Goal: Use online tool/utility: Utilize a website feature to perform a specific function

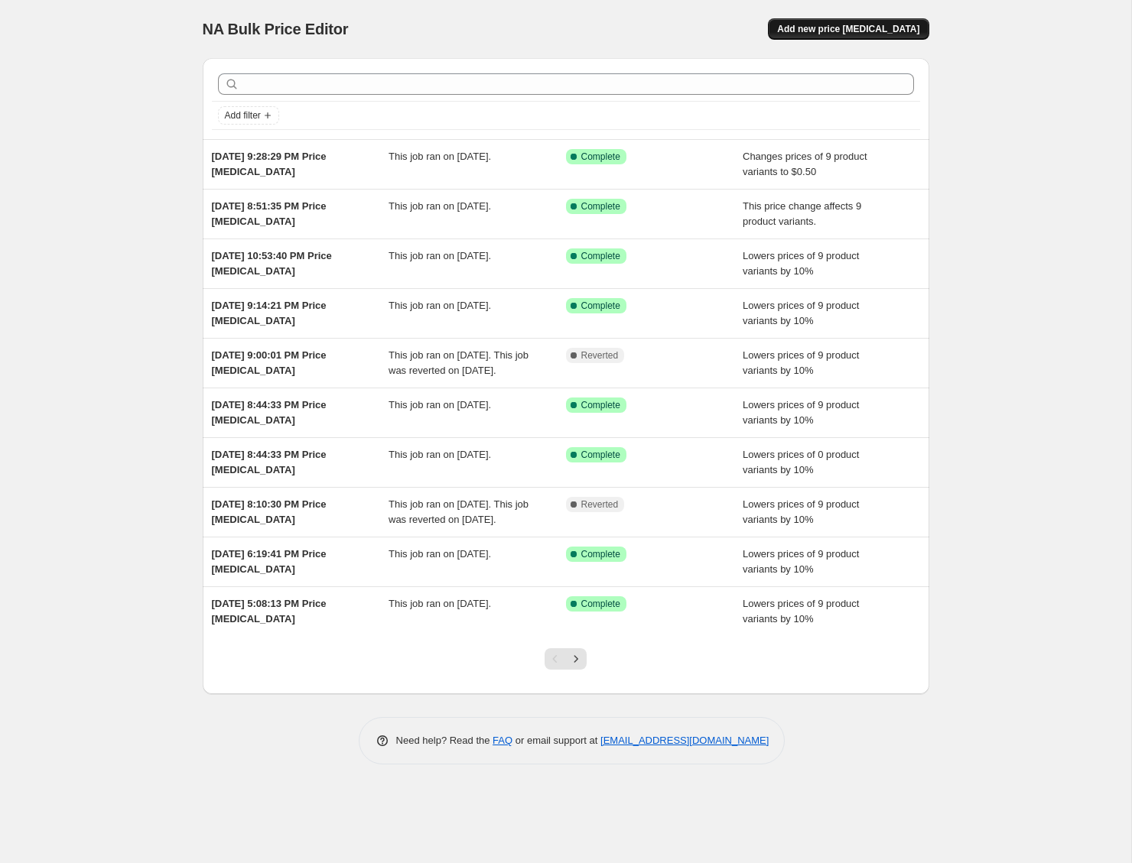
click at [879, 32] on span "Add new price [MEDICAL_DATA]" at bounding box center [848, 29] width 142 height 12
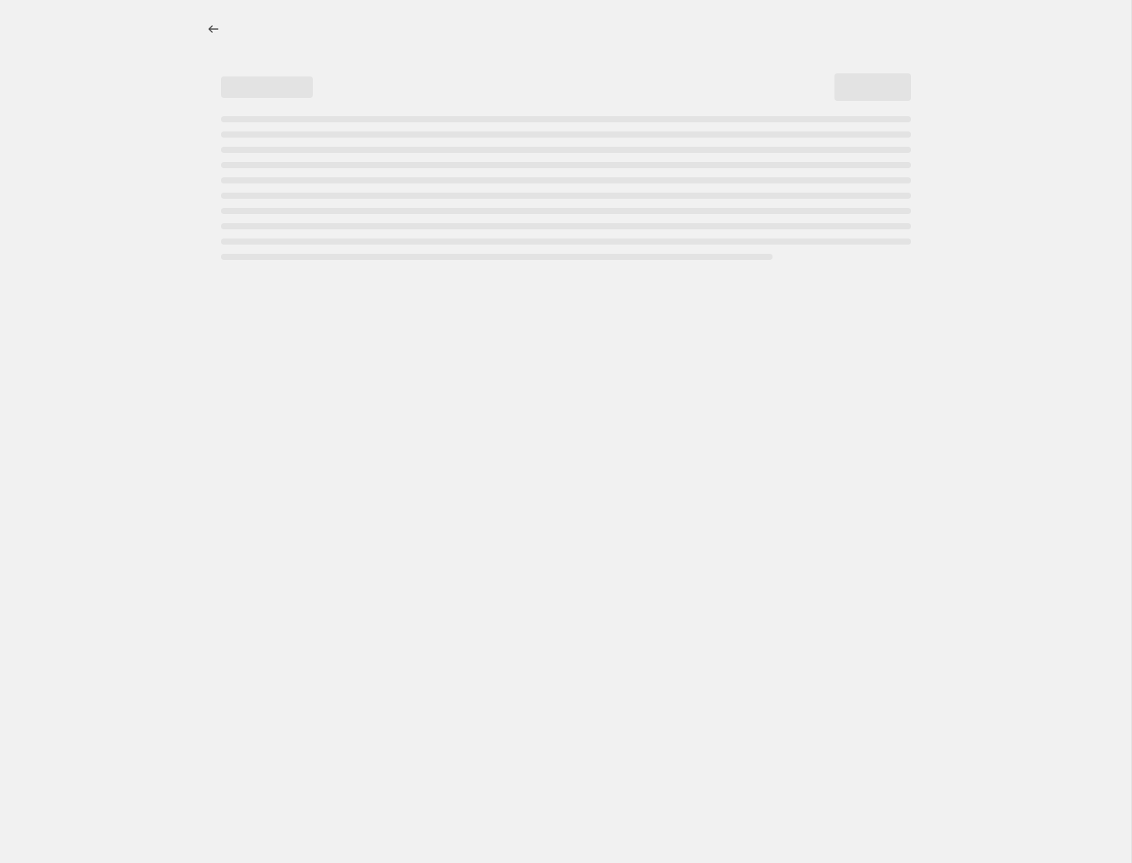
select select "percentage"
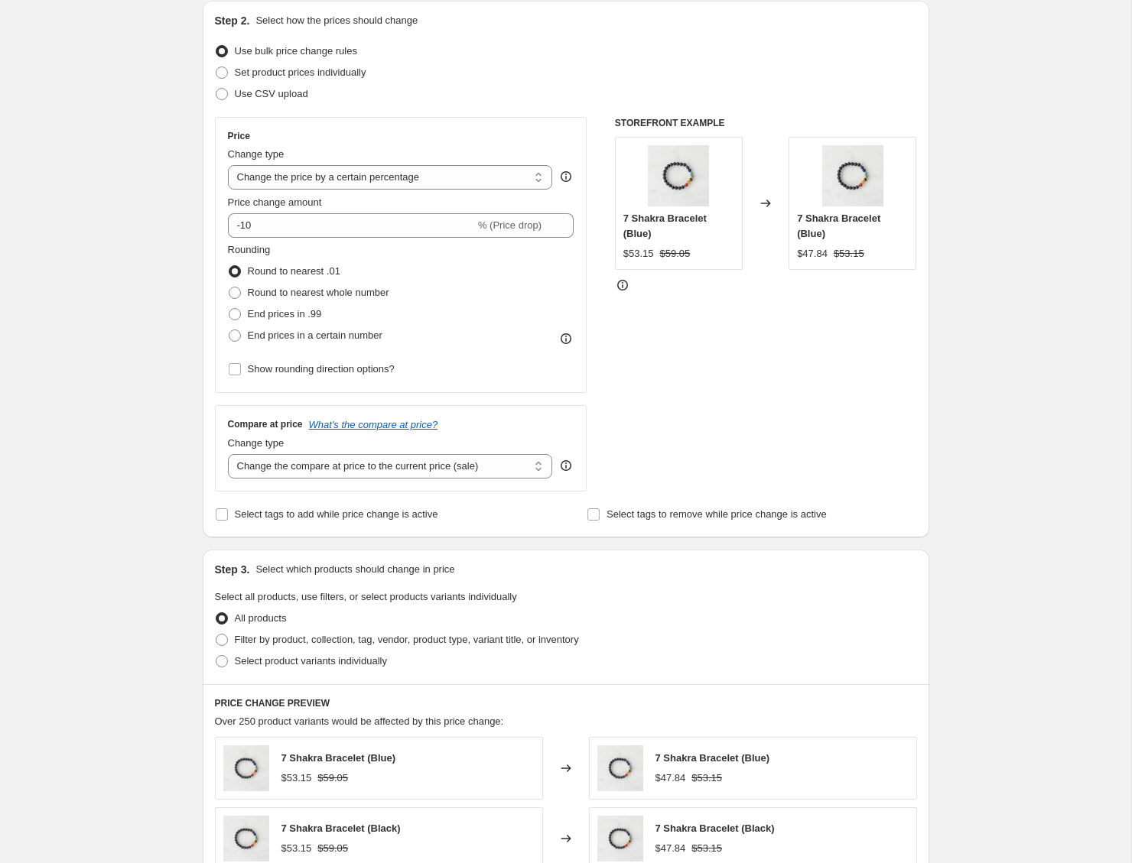
scroll to position [460, 0]
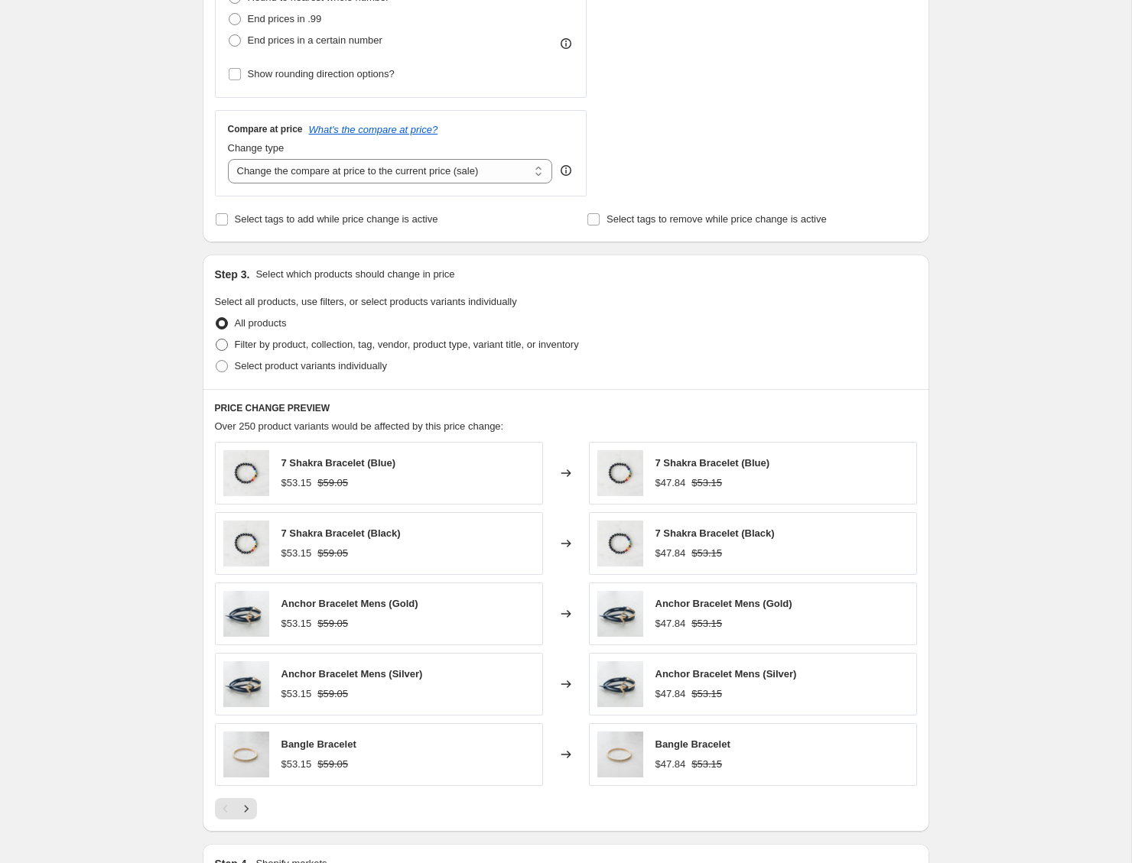
click at [367, 340] on span "Filter by product, collection, tag, vendor, product type, variant title, or inv…" at bounding box center [407, 344] width 344 height 11
click at [216, 340] on input "Filter by product, collection, tag, vendor, product type, variant title, or inv…" at bounding box center [216, 339] width 1 height 1
radio input "true"
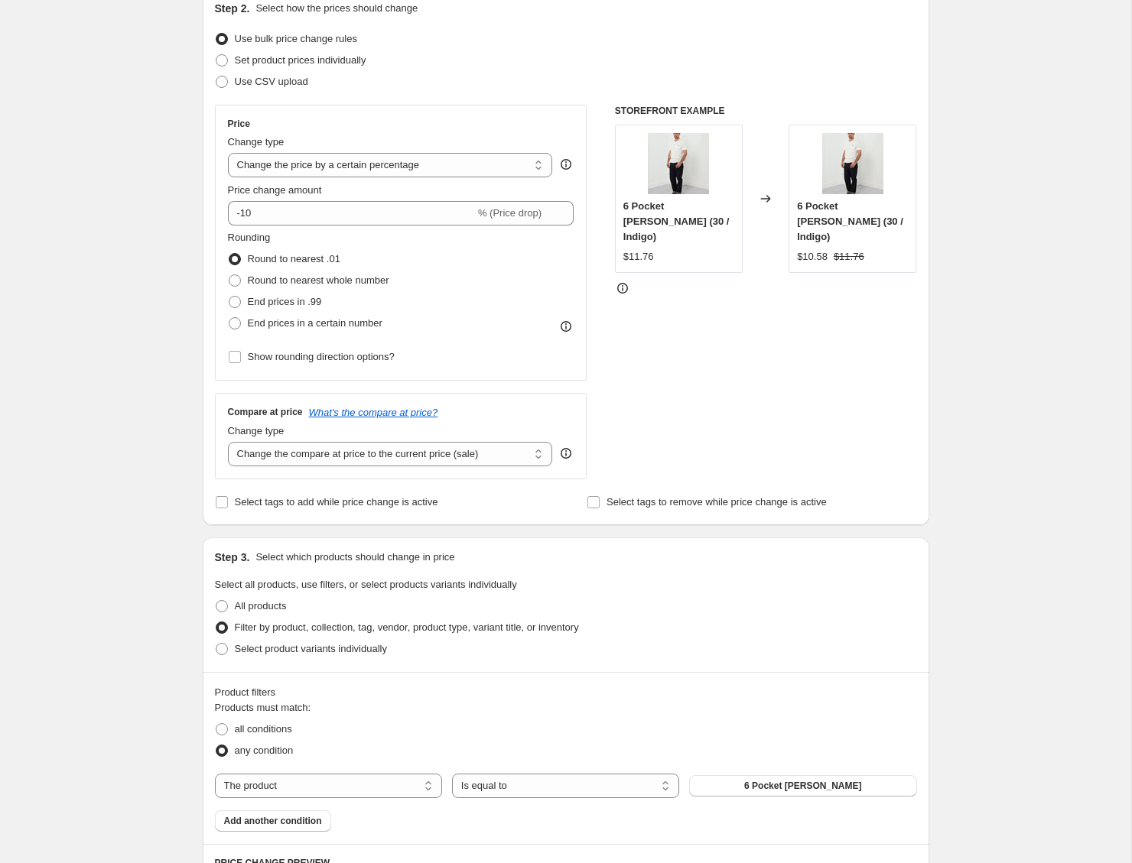
scroll to position [171, 0]
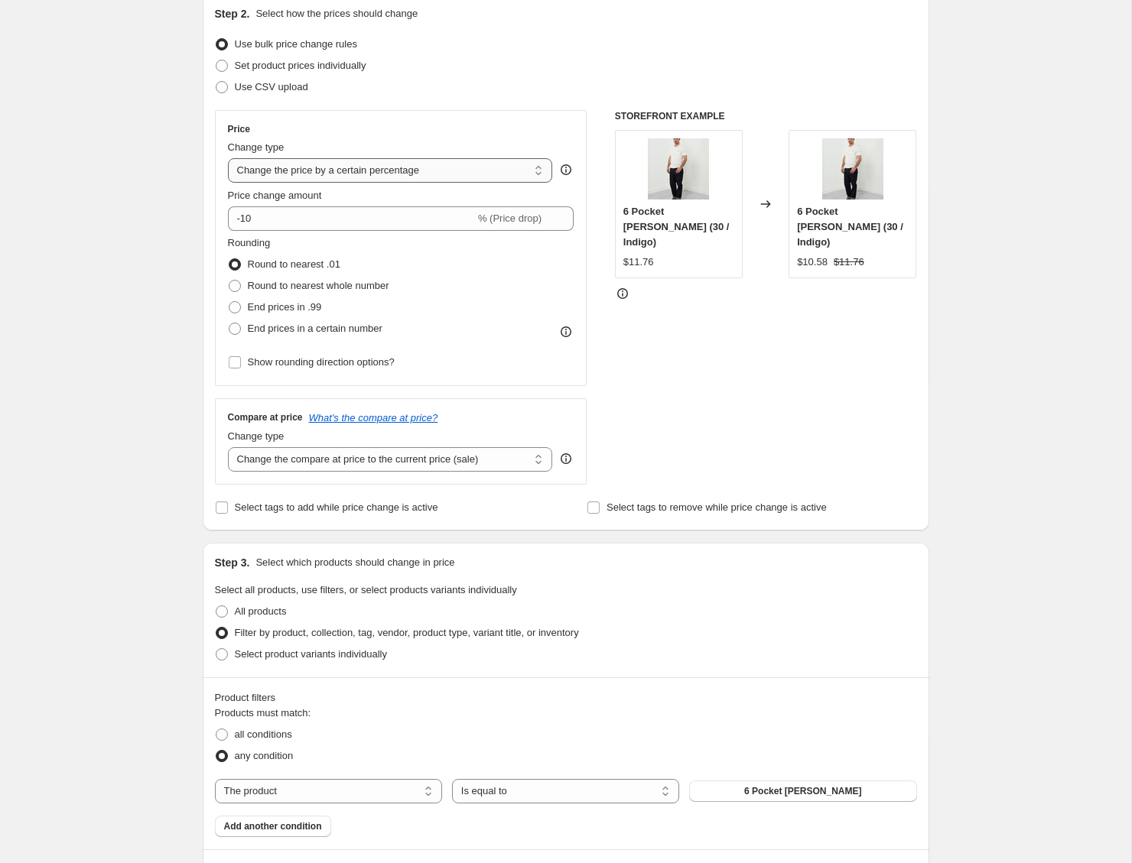
click at [370, 174] on select "Change the price to a certain amount Change the price by a certain amount Chang…" at bounding box center [390, 170] width 325 height 24
select select "pc"
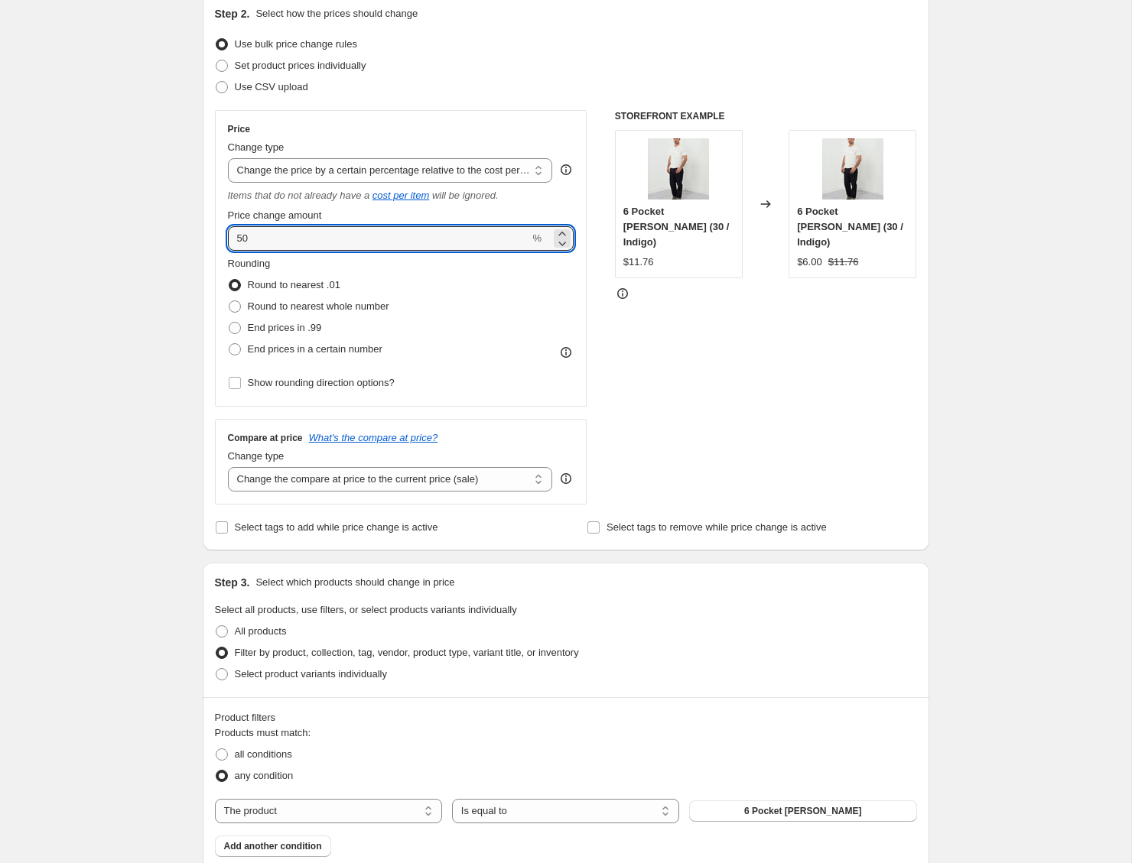
drag, startPoint x: 299, startPoint y: 239, endPoint x: 146, endPoint y: 231, distance: 153.2
click at [146, 231] on div "Create new price [MEDICAL_DATA]. This page is ready Create new price [MEDICAL_D…" at bounding box center [565, 732] width 1131 height 1806
type input "300"
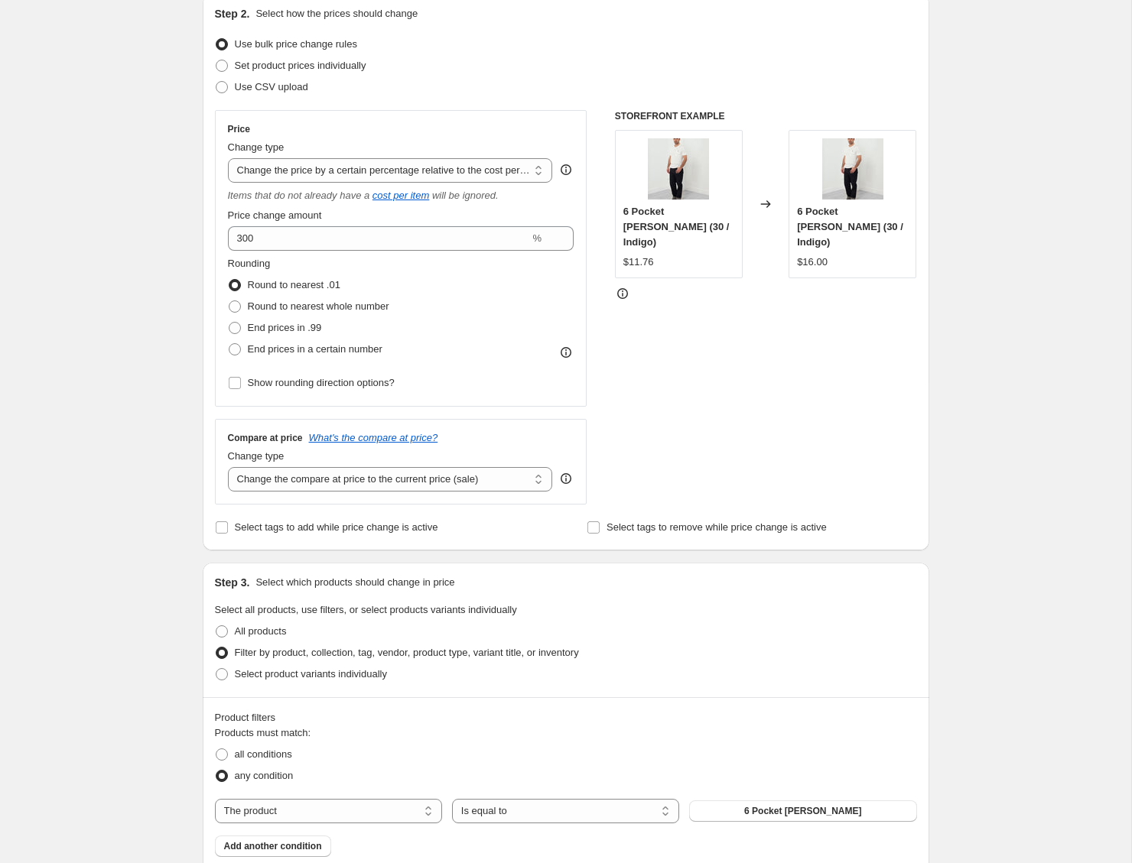
click at [122, 277] on div "Create new price [MEDICAL_DATA]. This page is ready Create new price [MEDICAL_D…" at bounding box center [565, 732] width 1131 height 1806
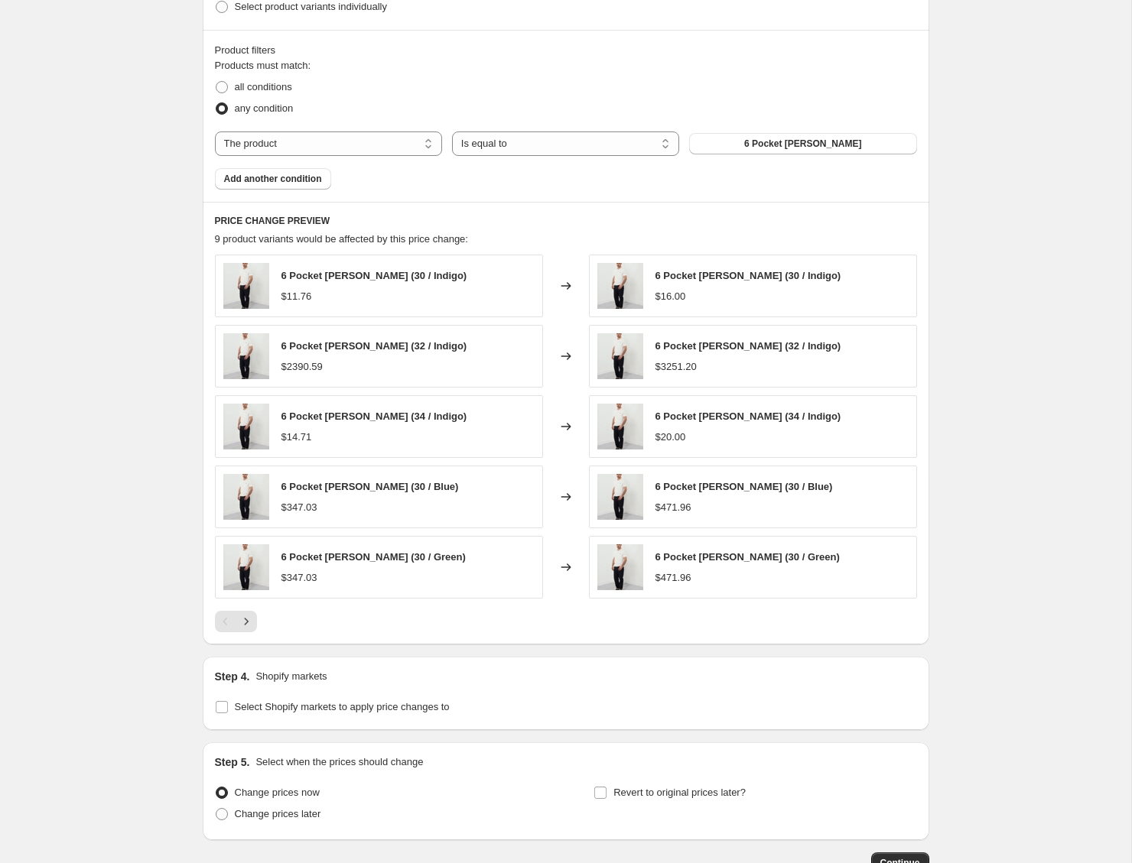
scroll to position [869, 0]
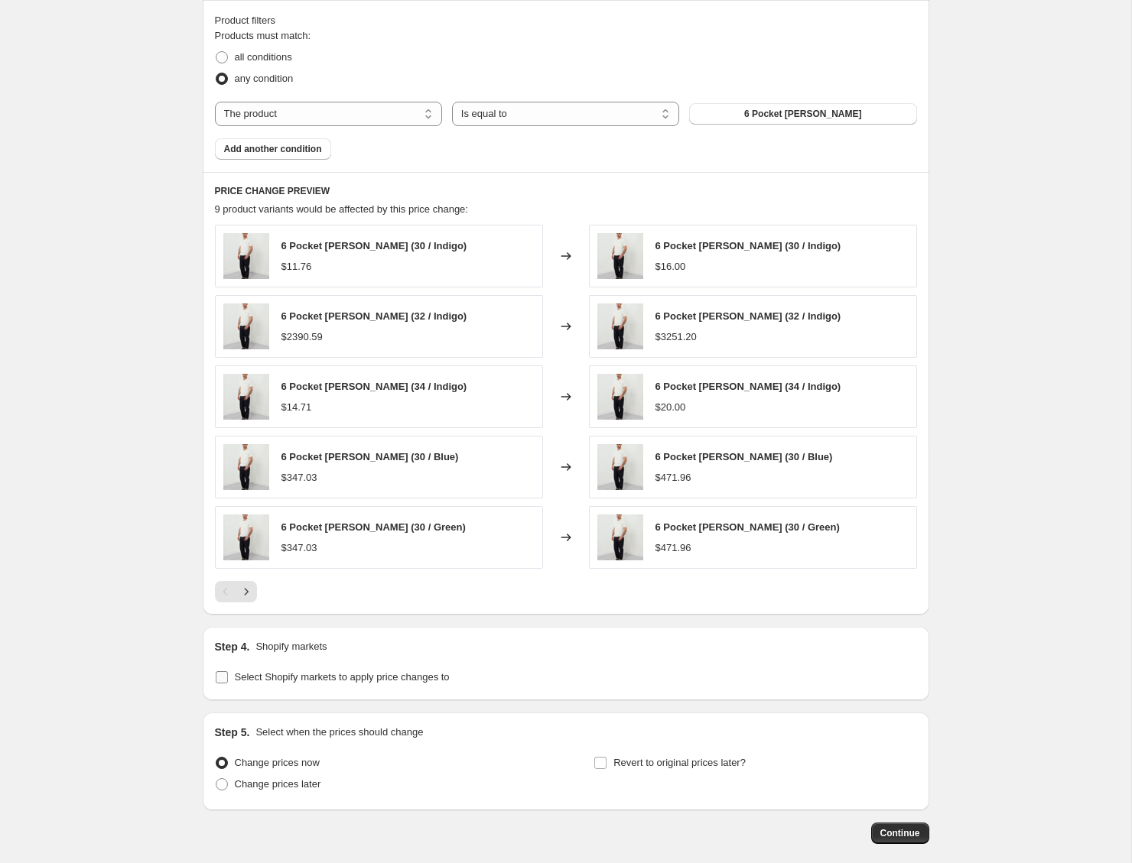
drag, startPoint x: 279, startPoint y: 680, endPoint x: 263, endPoint y: 677, distance: 16.3
click at [279, 680] on span "Select Shopify markets to apply price changes to" at bounding box center [342, 676] width 215 height 11
click at [228, 680] on input "Select Shopify markets to apply price changes to" at bounding box center [222, 677] width 12 height 12
checkbox input "true"
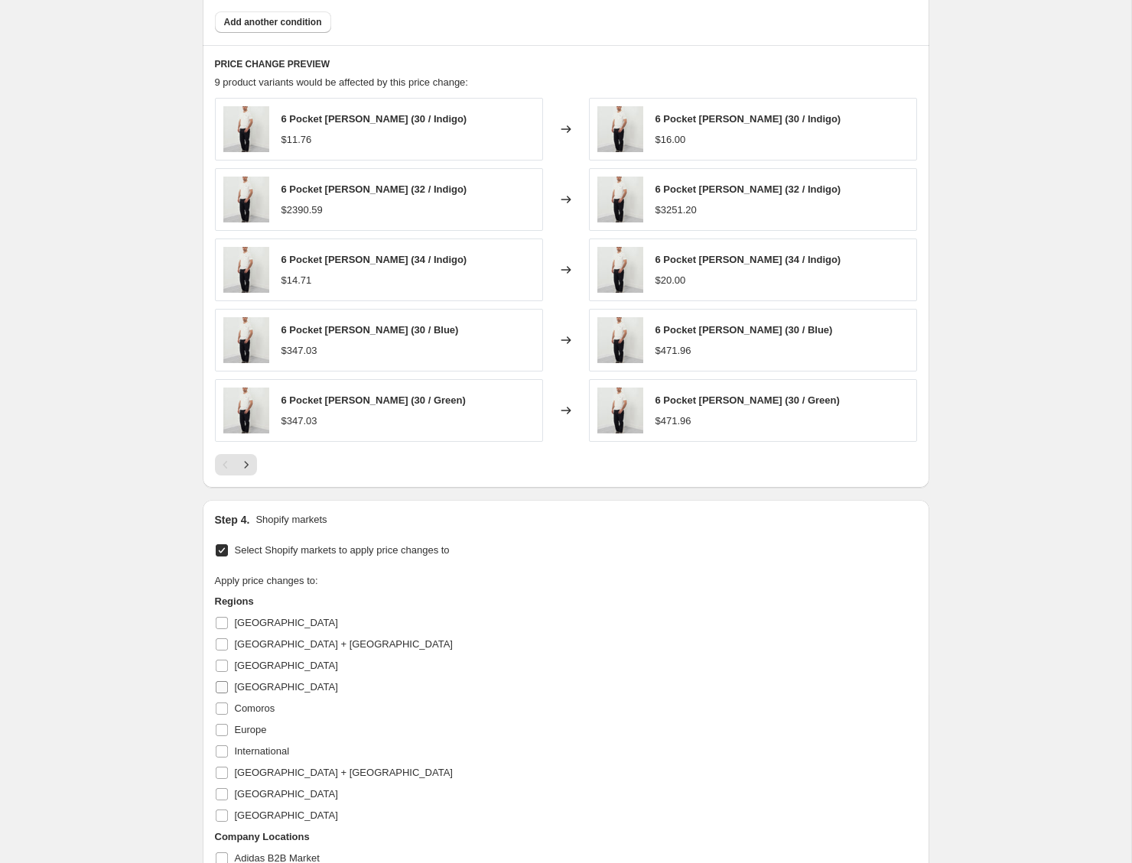
scroll to position [1002, 0]
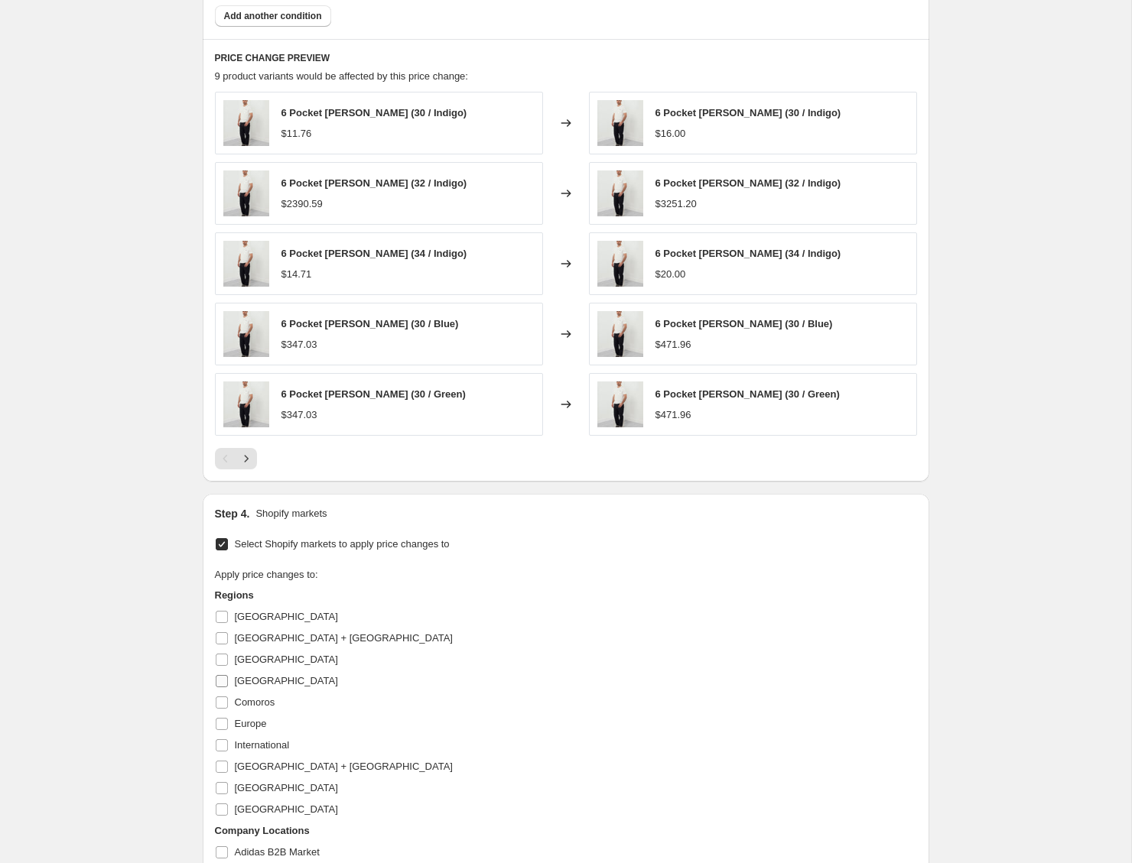
click at [261, 681] on span "[GEOGRAPHIC_DATA]" at bounding box center [286, 680] width 103 height 11
click at [228, 681] on input "[GEOGRAPHIC_DATA]" at bounding box center [222, 681] width 12 height 12
checkbox input "true"
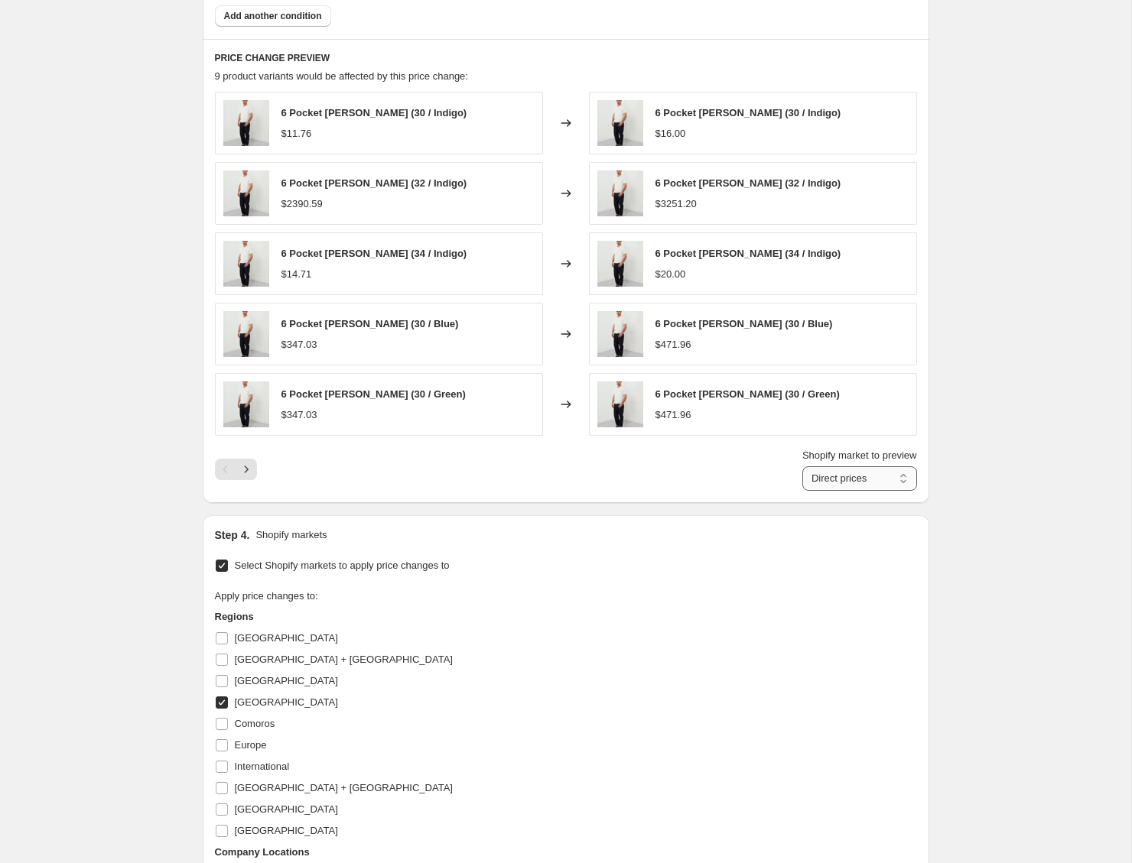
click at [873, 479] on select "Direct prices [GEOGRAPHIC_DATA]" at bounding box center [859, 478] width 115 height 24
click at [802, 466] on select "Direct prices [GEOGRAPHIC_DATA]" at bounding box center [859, 478] width 115 height 24
click at [882, 481] on select "Direct prices [GEOGRAPHIC_DATA]" at bounding box center [849, 478] width 134 height 24
select select "direct"
click at [794, 466] on select "Direct prices [GEOGRAPHIC_DATA]" at bounding box center [849, 478] width 134 height 24
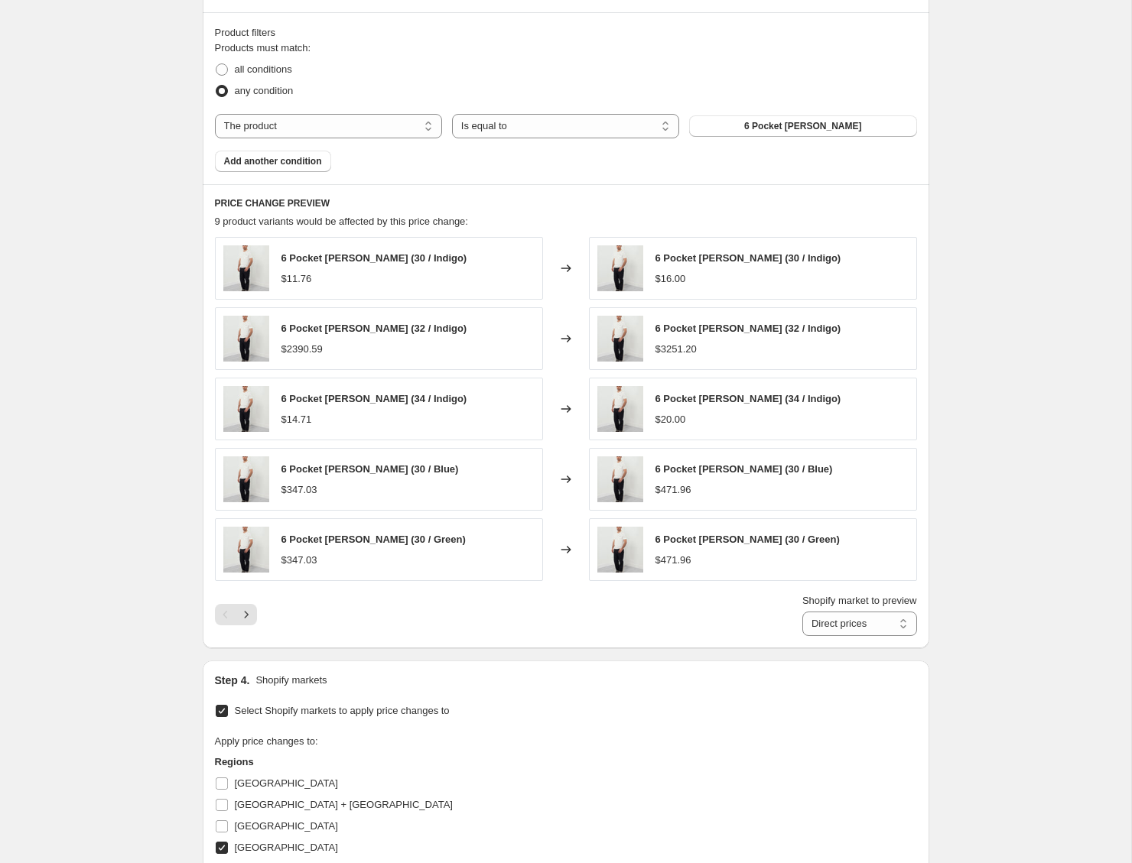
scroll to position [1346, 0]
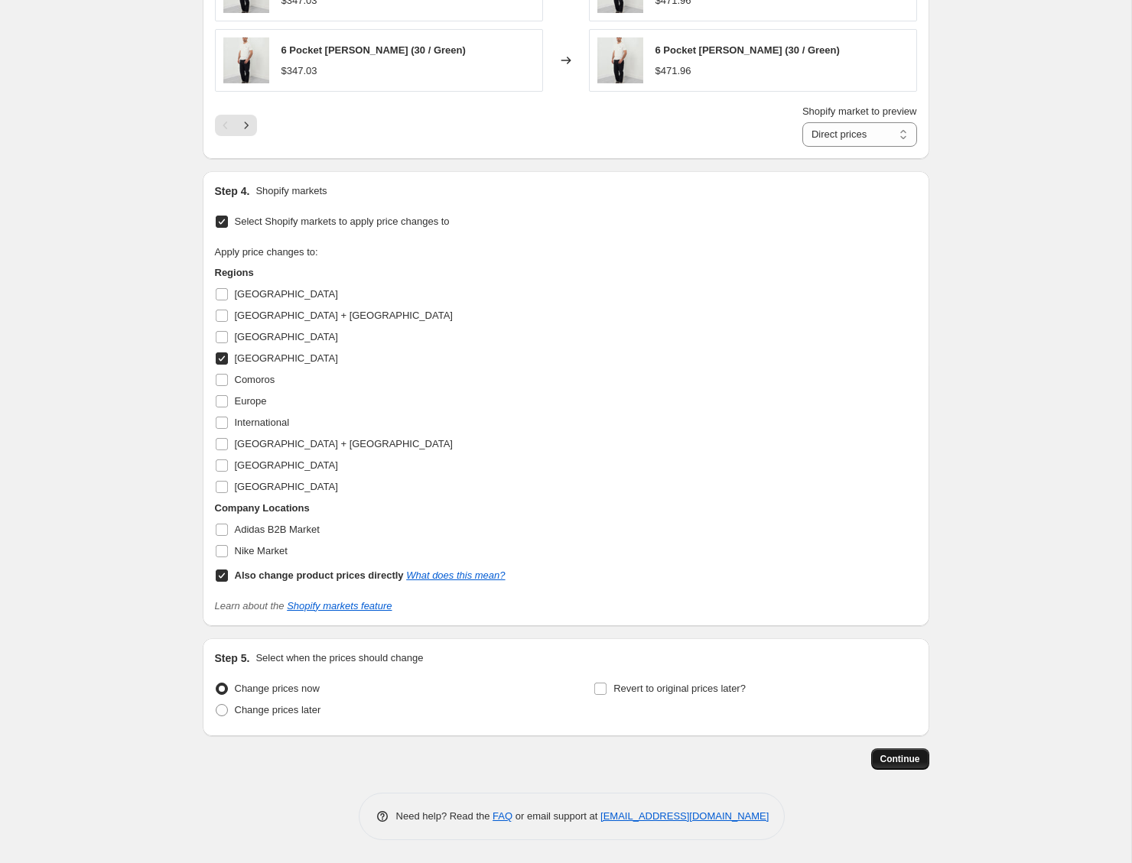
click at [906, 758] on span "Continue" at bounding box center [900, 759] width 40 height 12
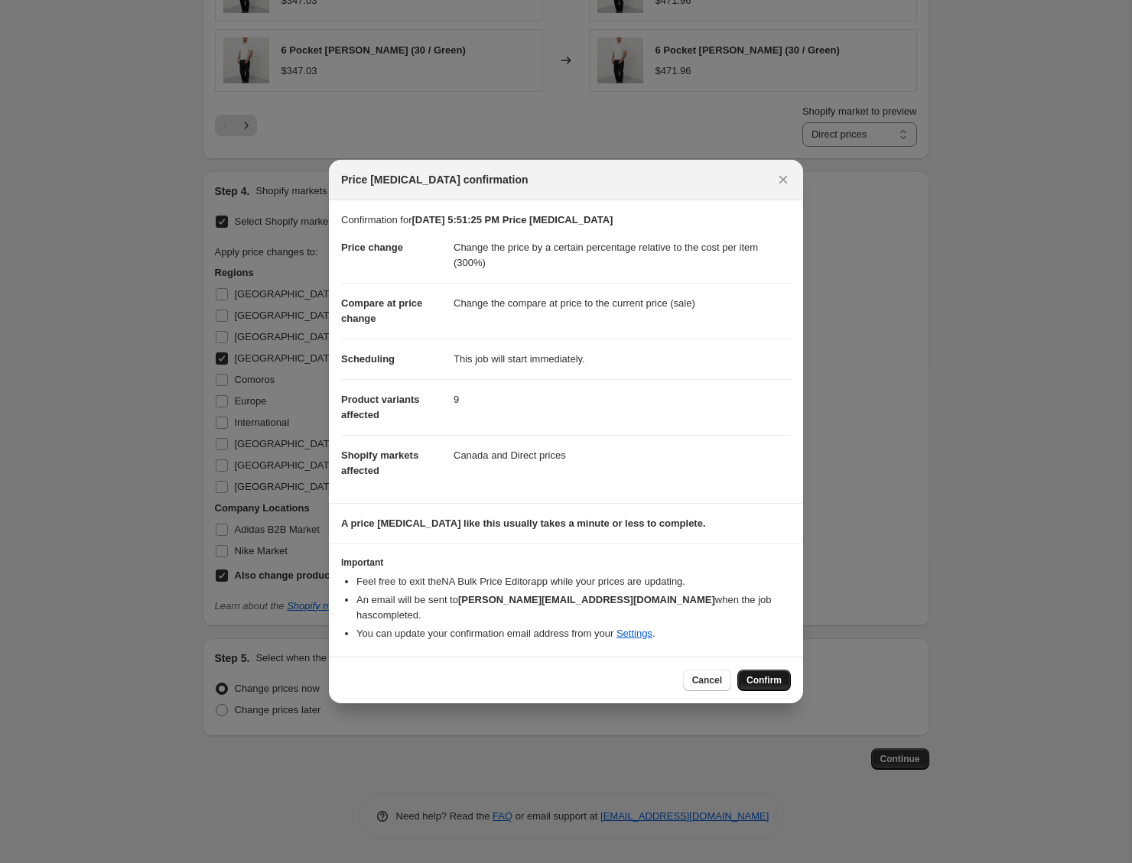
click at [772, 674] on span "Confirm" at bounding box center [763, 680] width 35 height 12
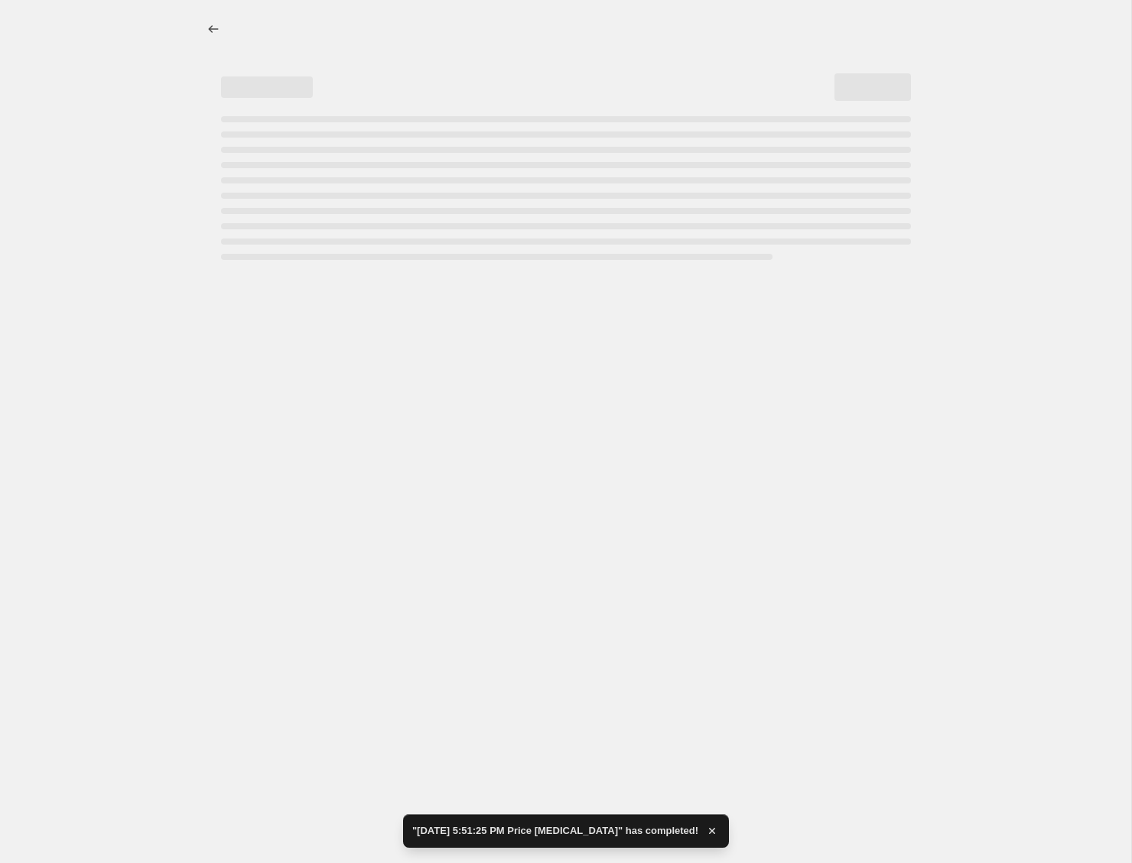
select select "pc"
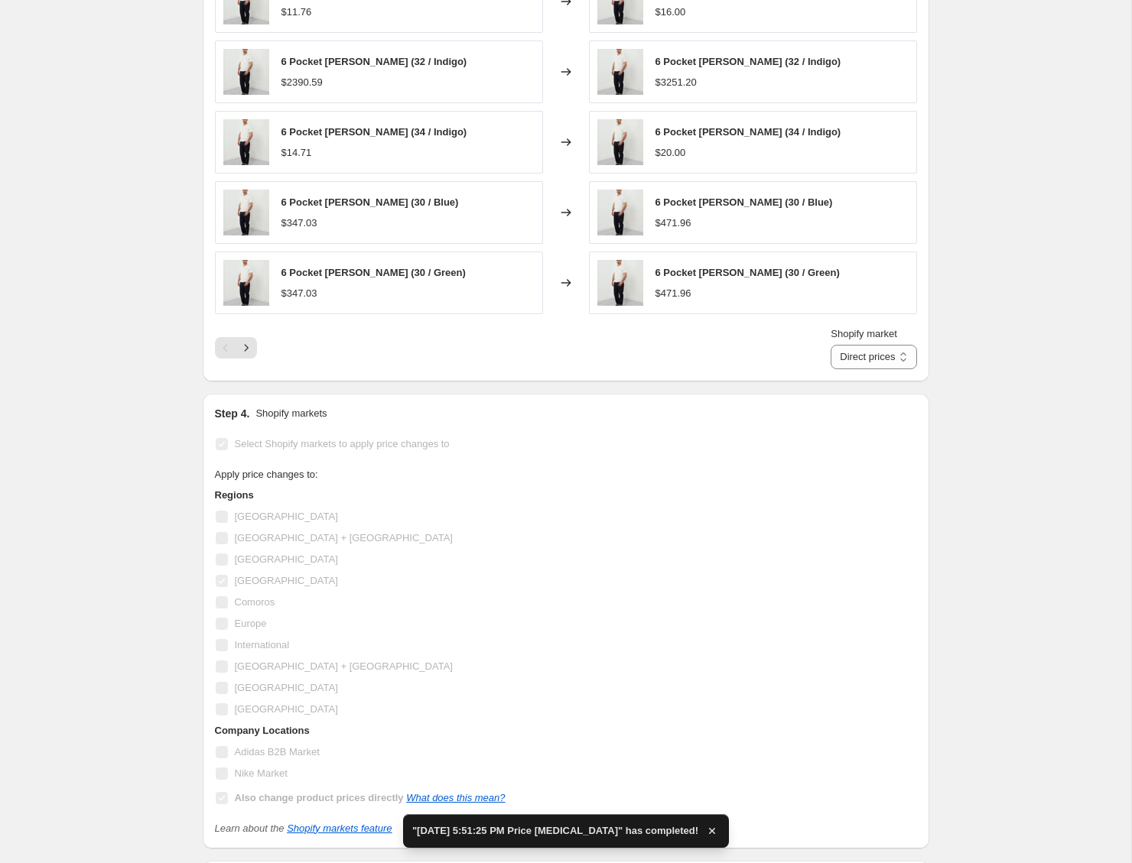
scroll to position [1351, 0]
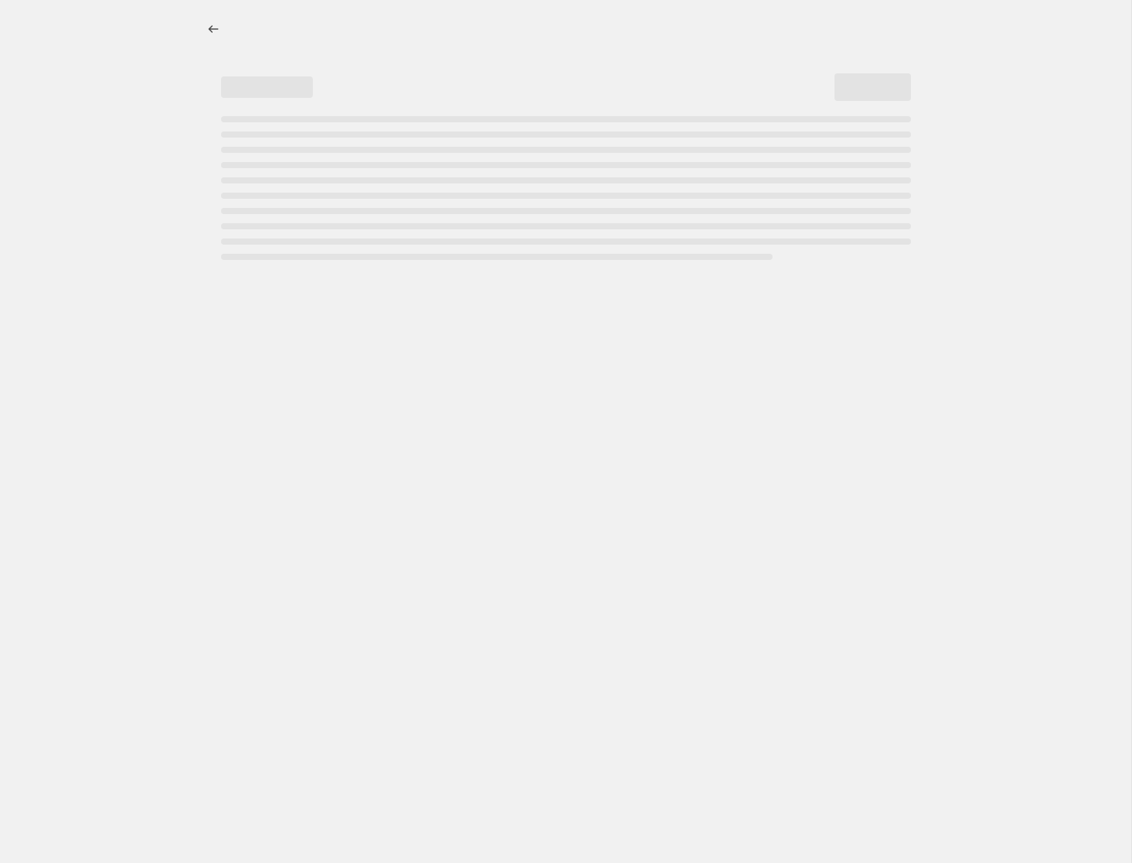
select select "pc"
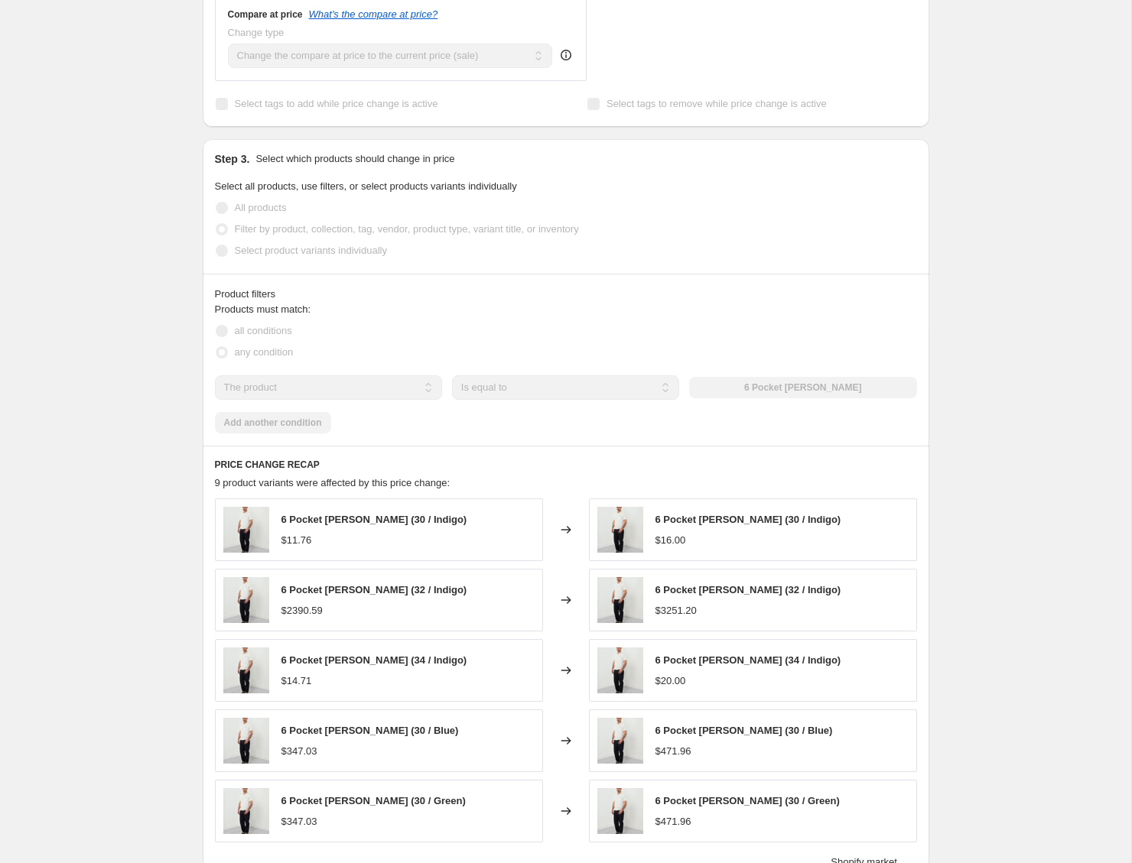
scroll to position [824, 0]
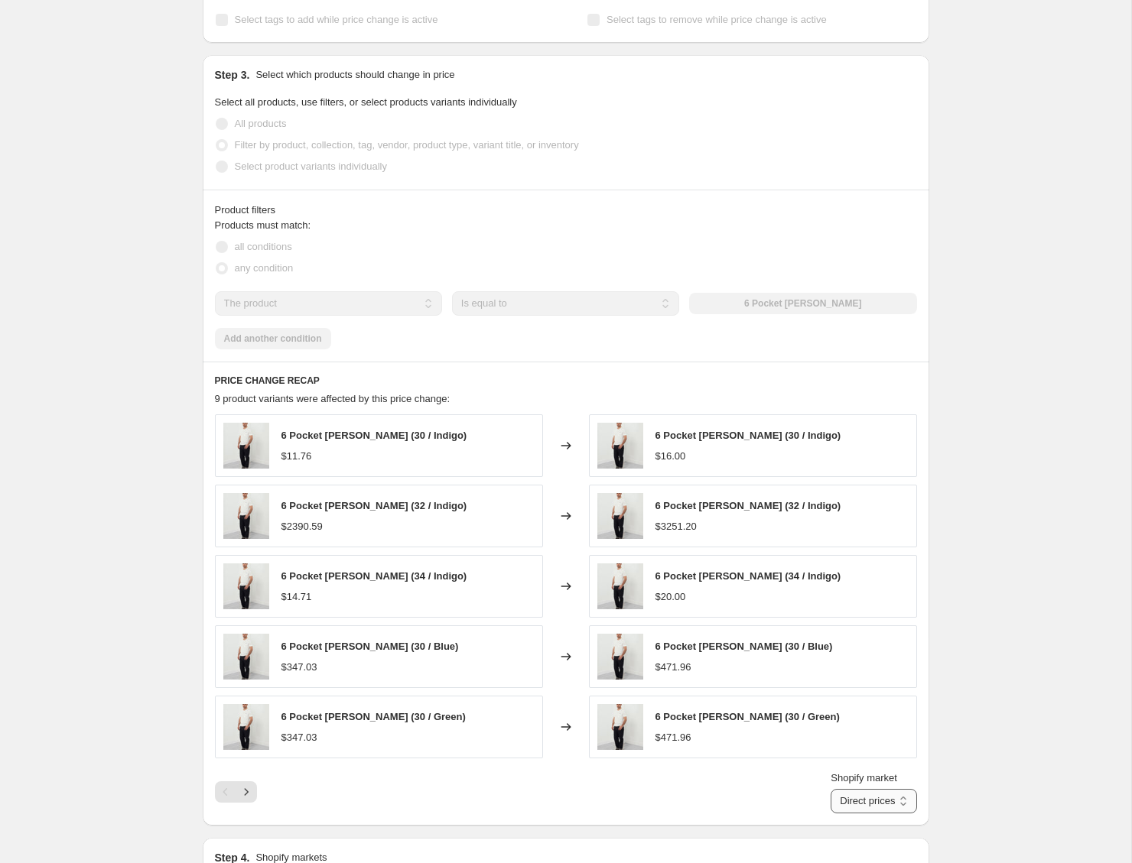
click at [878, 807] on select "Direct prices Canada" at bounding box center [874, 801] width 86 height 24
select select "1608024222"
click at [845, 789] on select "Direct prices Canada" at bounding box center [874, 801] width 86 height 24
